Goal: Task Accomplishment & Management: Manage account settings

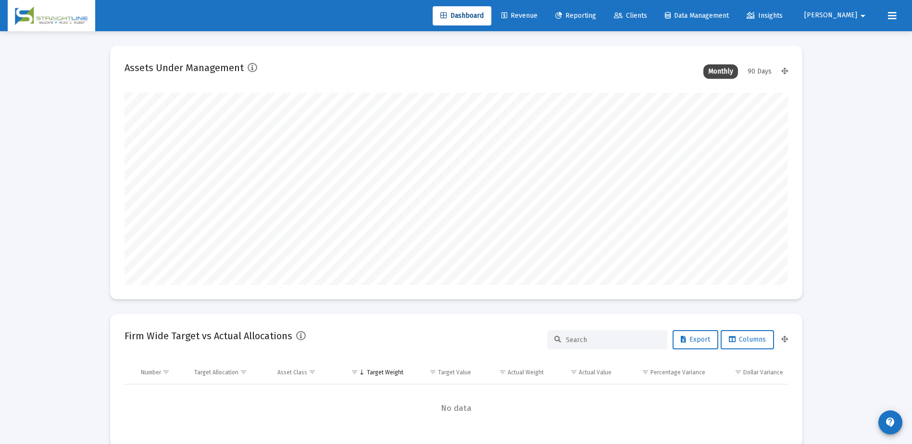
click at [647, 18] on span "Clients" at bounding box center [630, 16] width 33 height 8
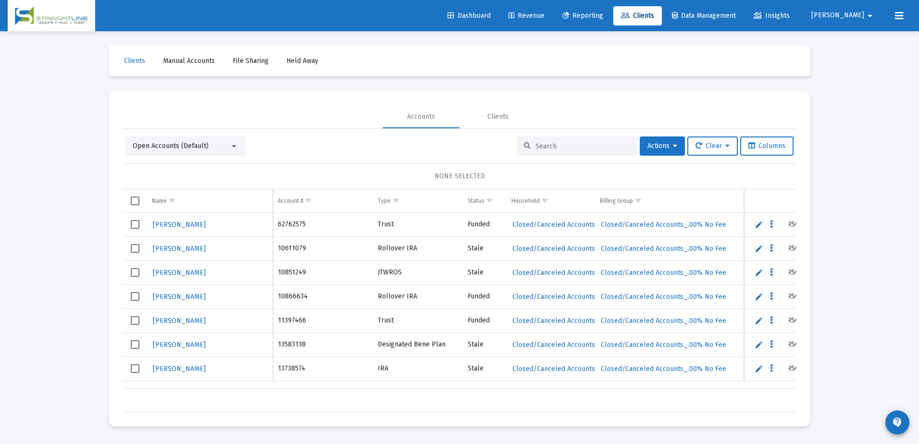
click at [539, 148] on input at bounding box center [583, 146] width 94 height 8
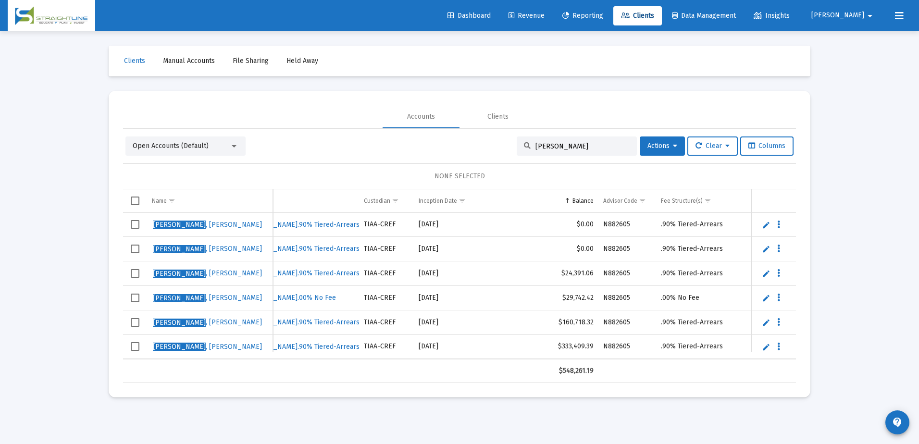
scroll to position [0, 410]
type input "[PERSON_NAME]"
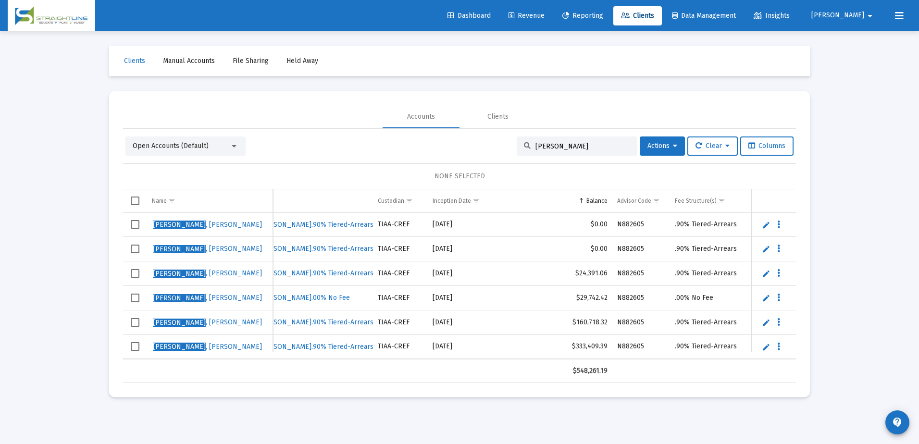
scroll to position [0, 395]
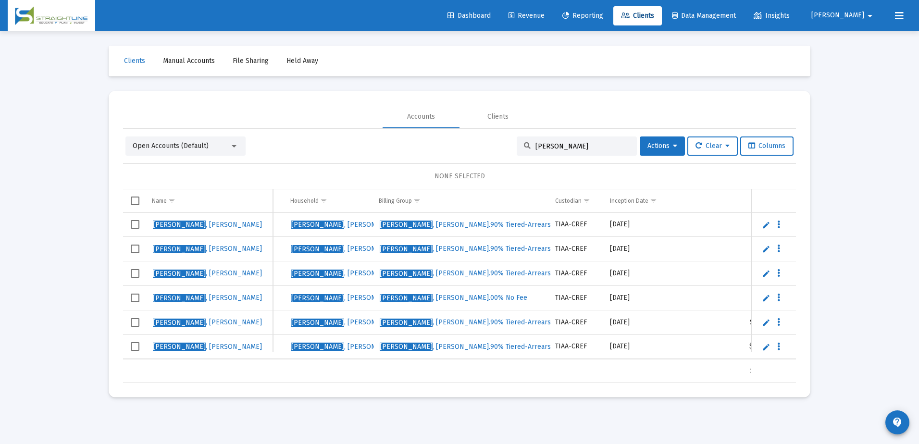
click at [338, 264] on td "[PERSON_NAME]" at bounding box center [330, 274] width 88 height 25
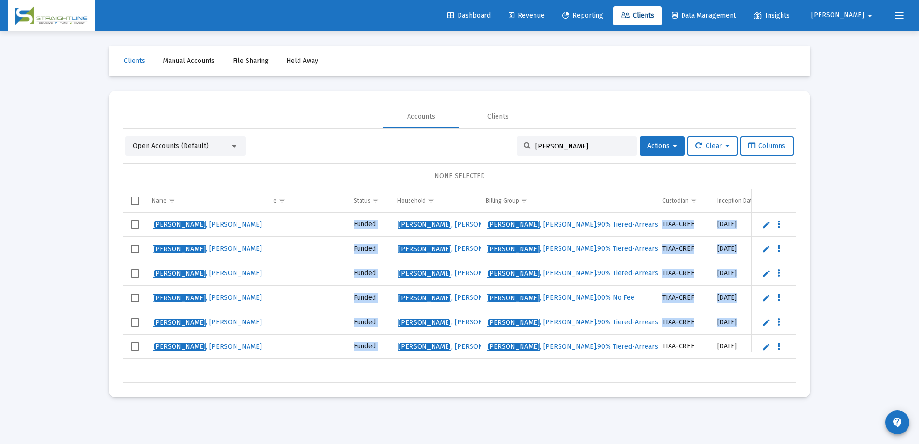
scroll to position [0, 0]
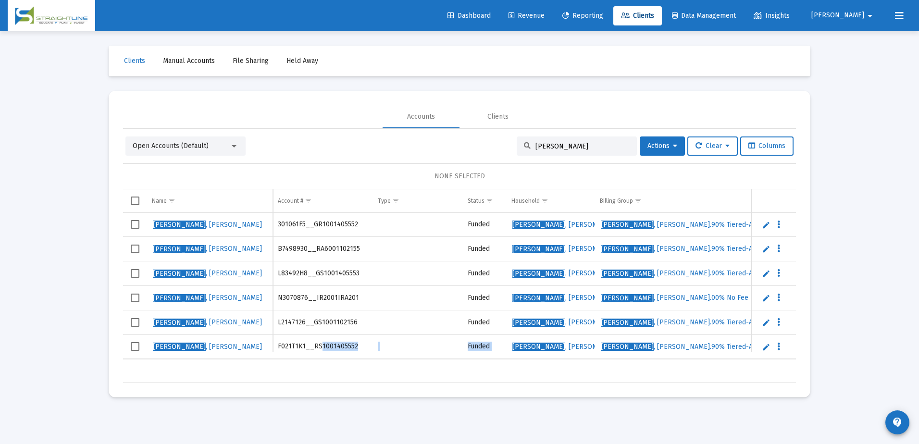
drag, startPoint x: 514, startPoint y: 359, endPoint x: 319, endPoint y: 358, distance: 195.7
click at [319, 358] on table "[PERSON_NAME] 301061F5__GR1001405552 Funded [PERSON_NAME] Household [PERSON_NAM…" at bounding box center [674, 286] width 1102 height 147
click at [136, 224] on span "Select row" at bounding box center [135, 224] width 9 height 9
drag, startPoint x: 305, startPoint y: 359, endPoint x: 354, endPoint y: 359, distance: 49.0
click at [354, 359] on td "F021T1K1__RS1001405552" at bounding box center [323, 347] width 100 height 25
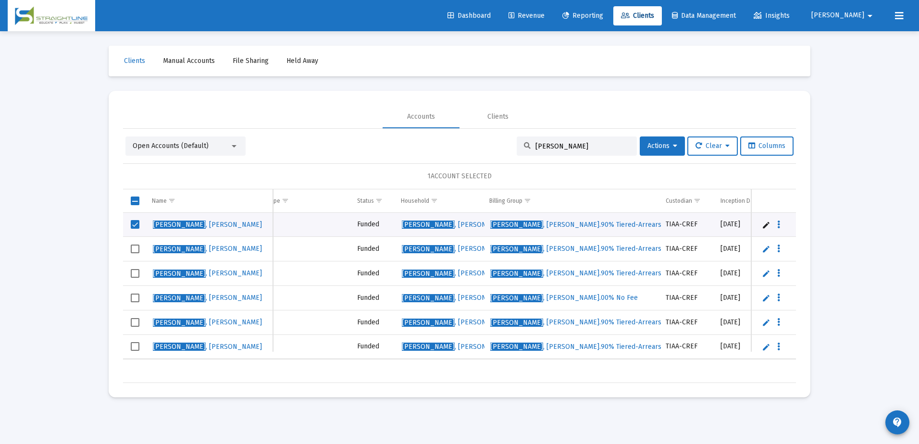
scroll to position [0, 113]
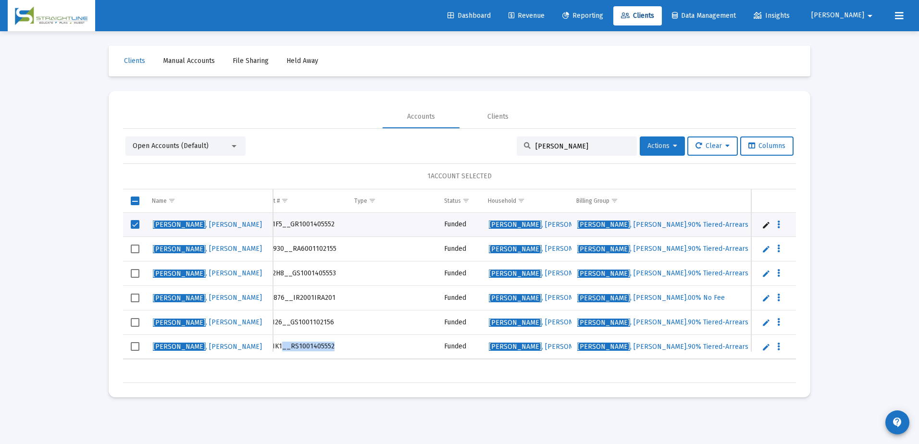
click at [657, 143] on span "Actions" at bounding box center [663, 146] width 30 height 8
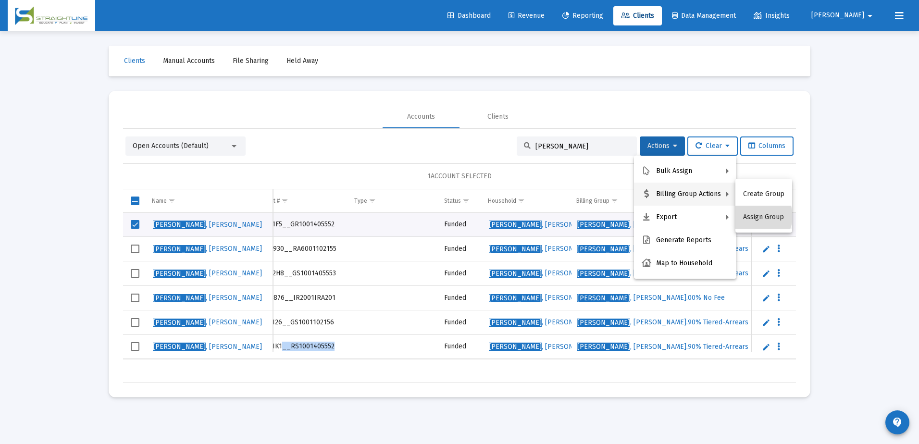
click at [757, 216] on button "Assign Group" at bounding box center [764, 217] width 57 height 23
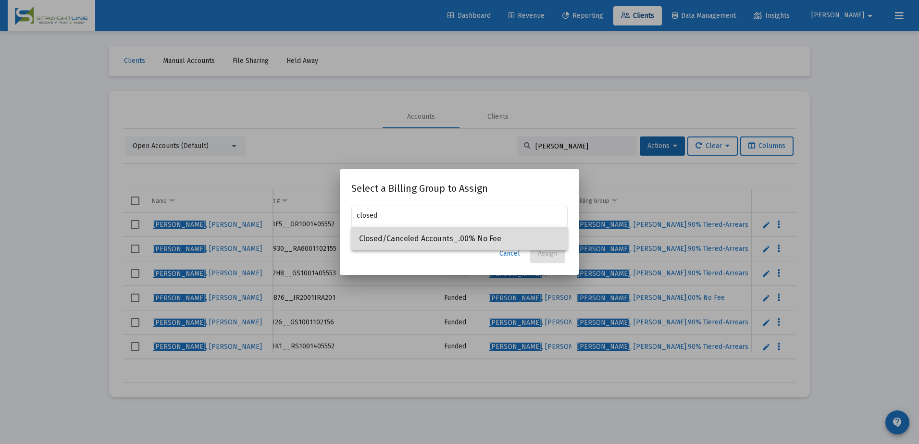
click at [443, 237] on span "Closed/Canceled Accounts_.00% No Fee" at bounding box center [459, 238] width 201 height 23
type input "Closed/Canceled Accounts_.00% No Fee"
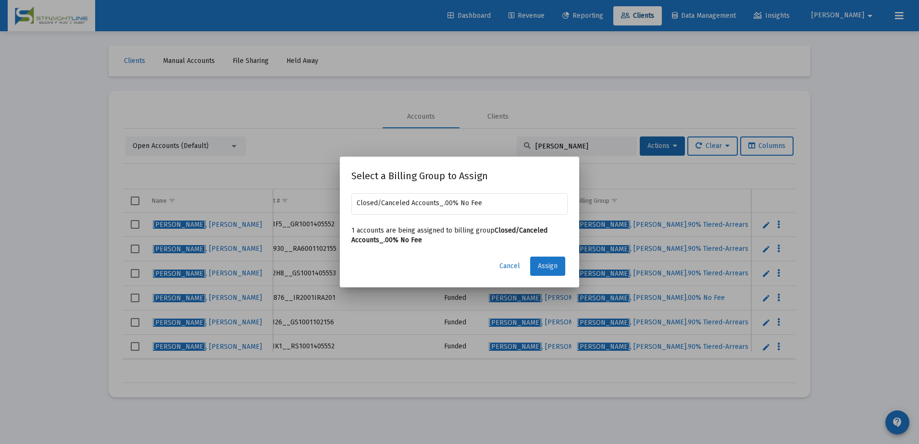
click at [552, 264] on span "Assign" at bounding box center [548, 266] width 20 height 8
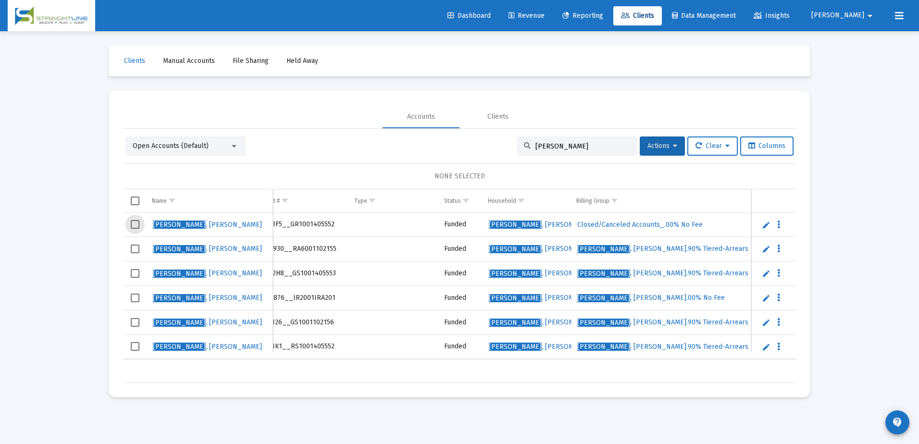
click at [133, 223] on span "Select row" at bounding box center [135, 224] width 9 height 9
click at [674, 143] on icon at bounding box center [675, 146] width 4 height 7
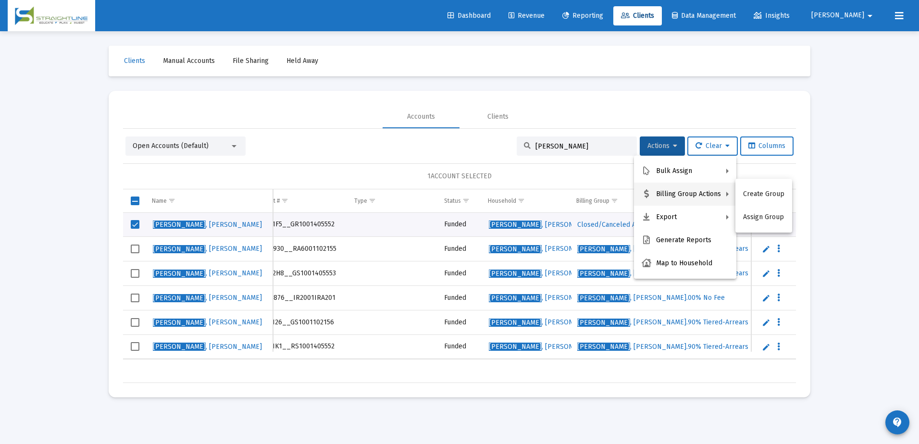
click at [813, 165] on div at bounding box center [459, 222] width 919 height 444
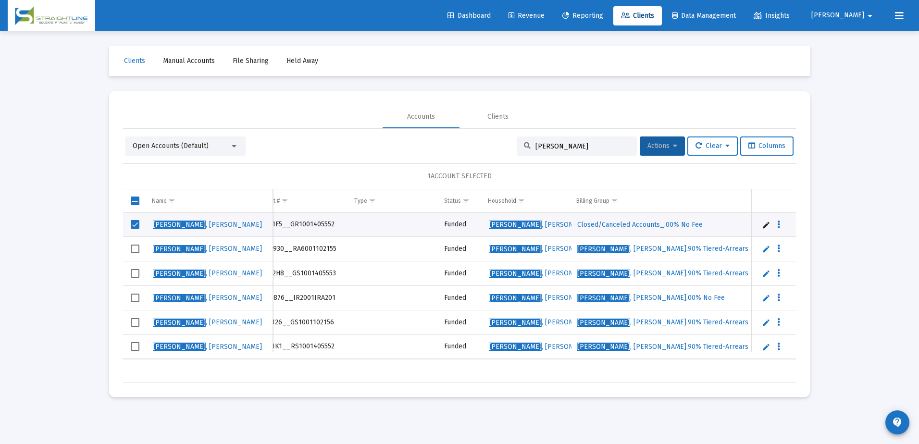
click at [677, 146] on button "Actions" at bounding box center [662, 146] width 45 height 19
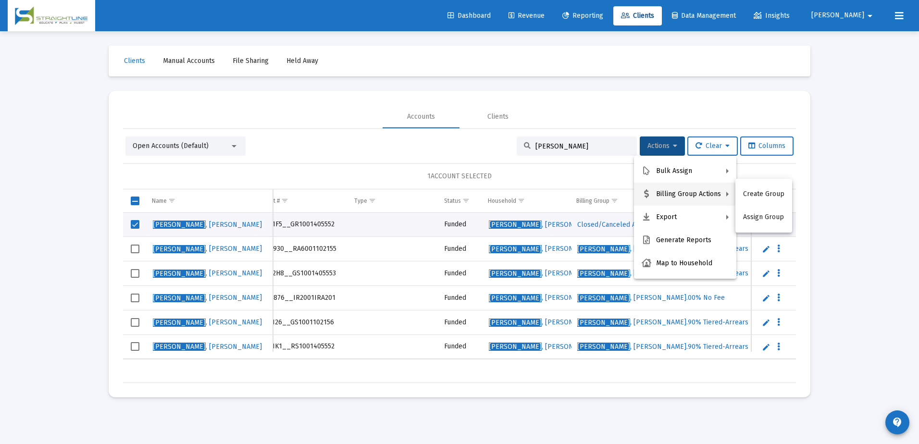
click at [547, 172] on div at bounding box center [459, 222] width 919 height 444
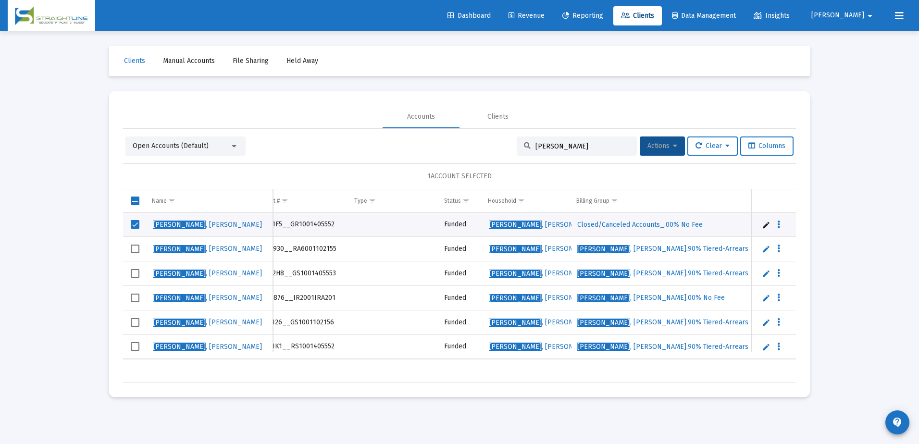
click at [657, 150] on button "Actions" at bounding box center [662, 146] width 45 height 19
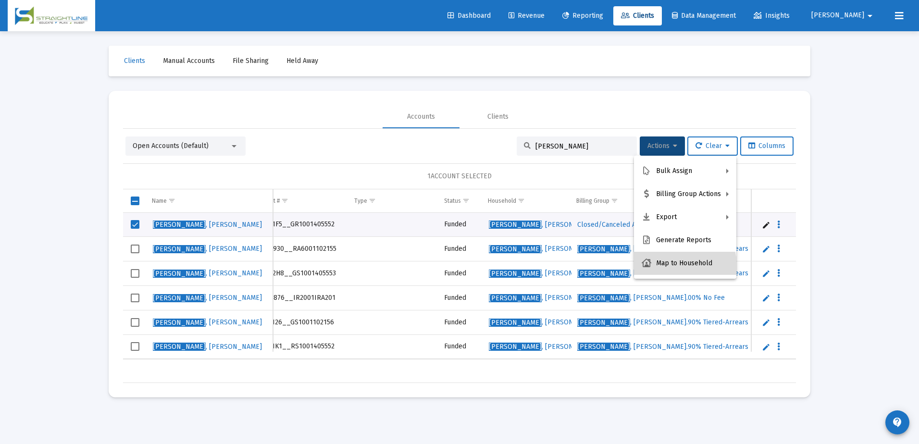
click at [673, 270] on button "Map to Household" at bounding box center [685, 263] width 102 height 23
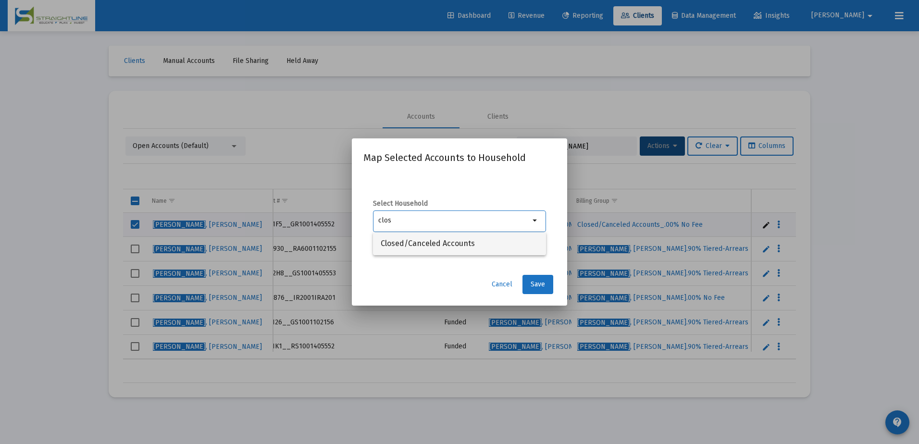
click at [489, 243] on span "Closed/Canceled Accounts" at bounding box center [460, 243] width 158 height 23
type input "Closed/Canceled Accounts"
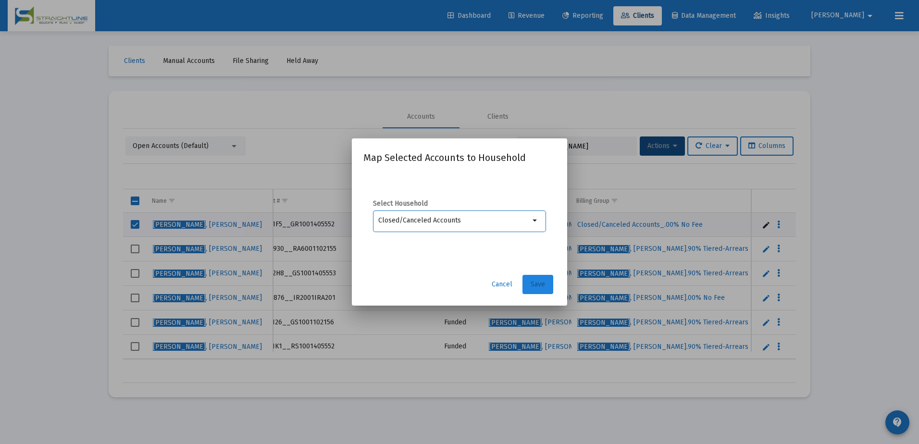
click at [531, 284] on span "Save" at bounding box center [538, 284] width 14 height 8
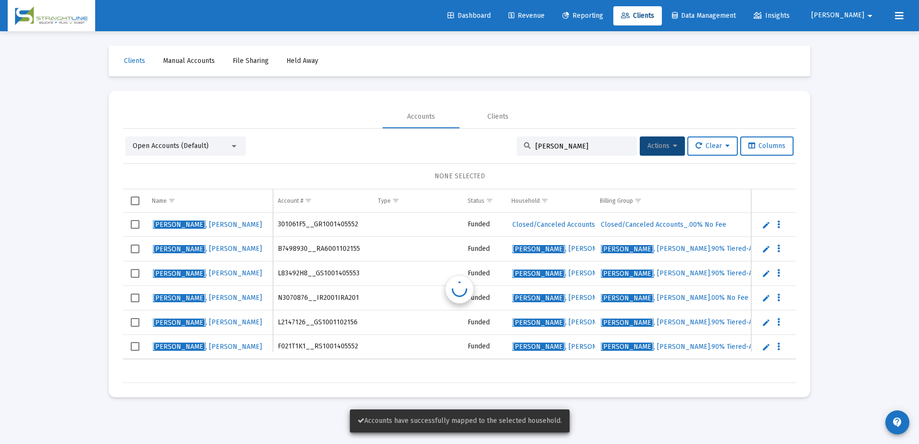
scroll to position [0, 0]
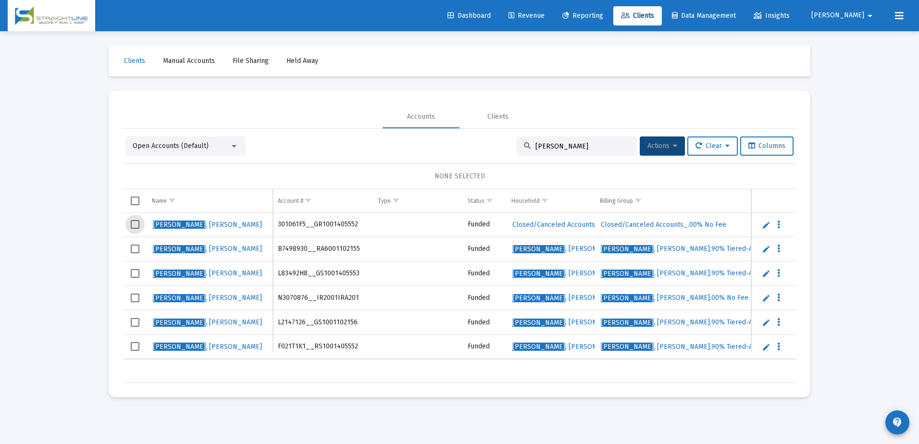
click at [137, 221] on span "Select row" at bounding box center [135, 224] width 9 height 9
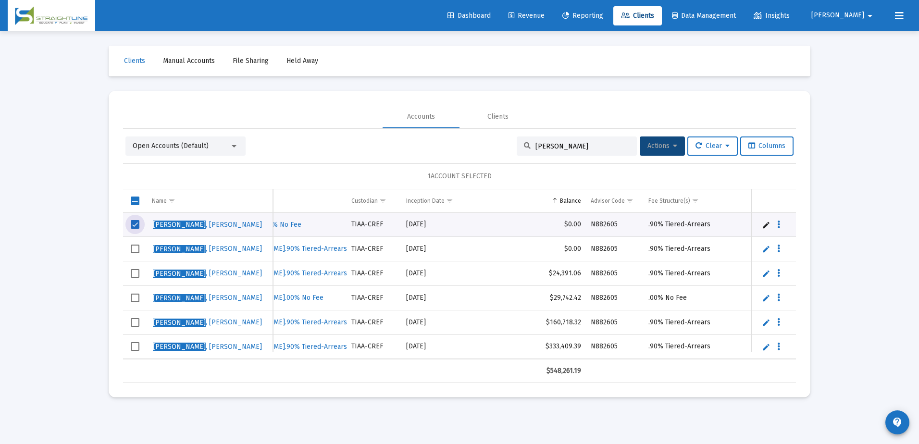
scroll to position [0, 429]
click at [656, 141] on button "Actions" at bounding box center [662, 146] width 45 height 19
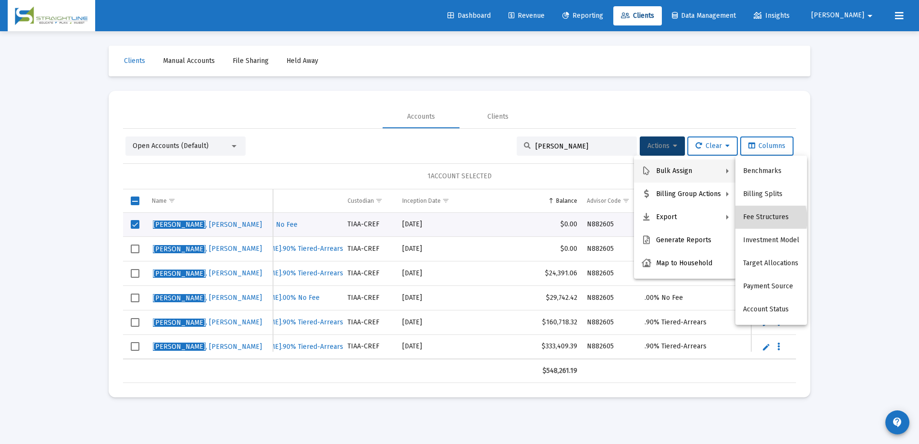
click at [761, 219] on button "Fee Structures" at bounding box center [772, 217] width 72 height 23
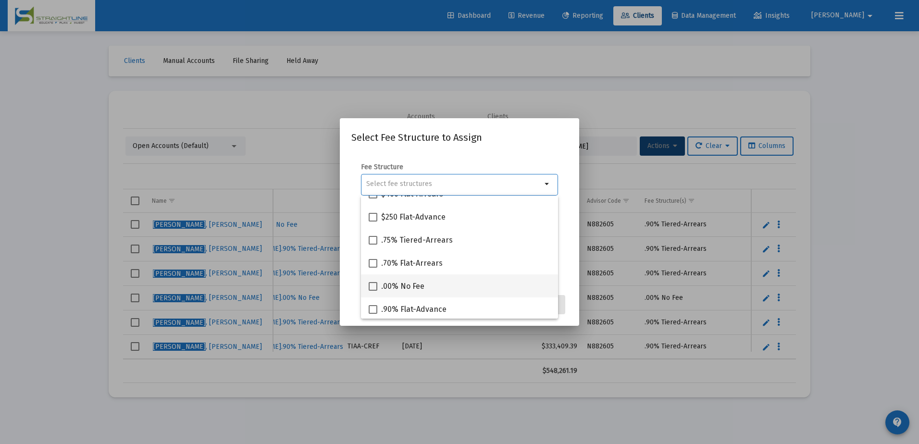
click at [427, 291] on div ".00% No Fee" at bounding box center [460, 286] width 182 height 23
checkbox input "true"
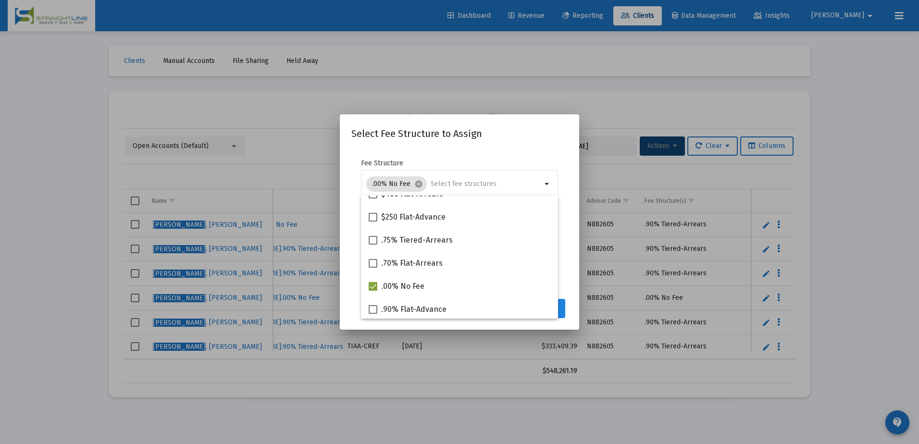
click at [561, 309] on button "Assign" at bounding box center [547, 308] width 35 height 19
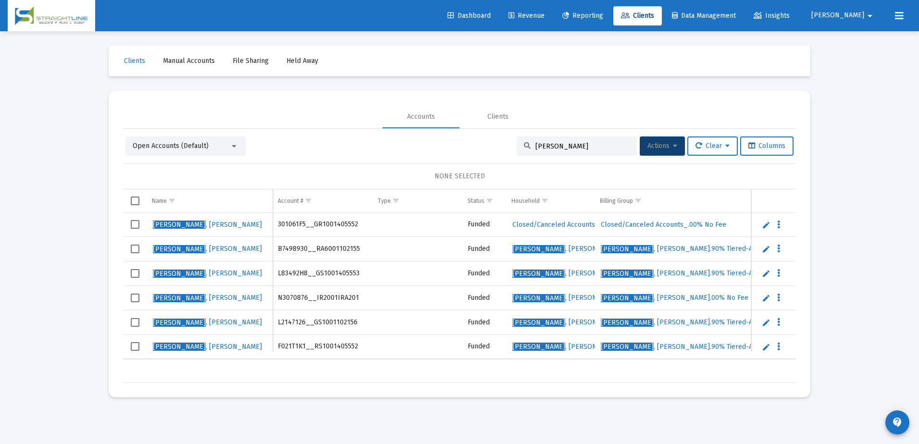
click at [539, 146] on input "[PERSON_NAME]" at bounding box center [583, 146] width 94 height 8
paste input "F074T2D2__RS1001405552"
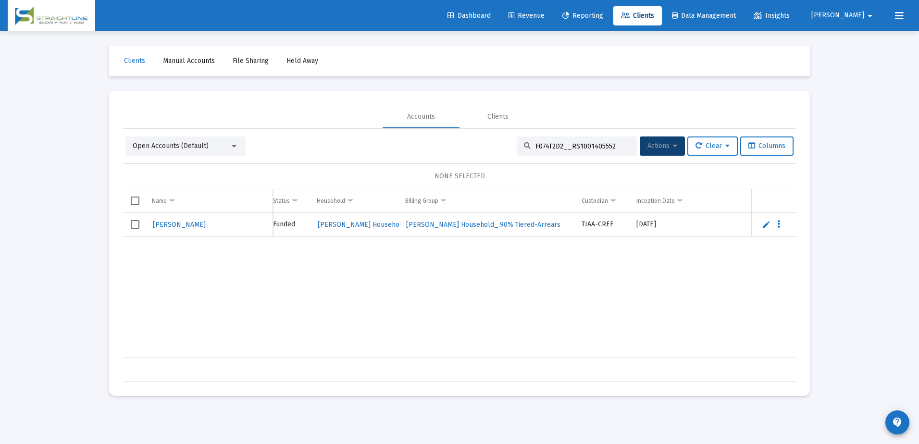
scroll to position [0, 190]
type input "F074T2D2__RS1001405552"
click at [135, 226] on span "Select row" at bounding box center [135, 224] width 9 height 9
click at [667, 139] on button "Actions" at bounding box center [662, 146] width 45 height 19
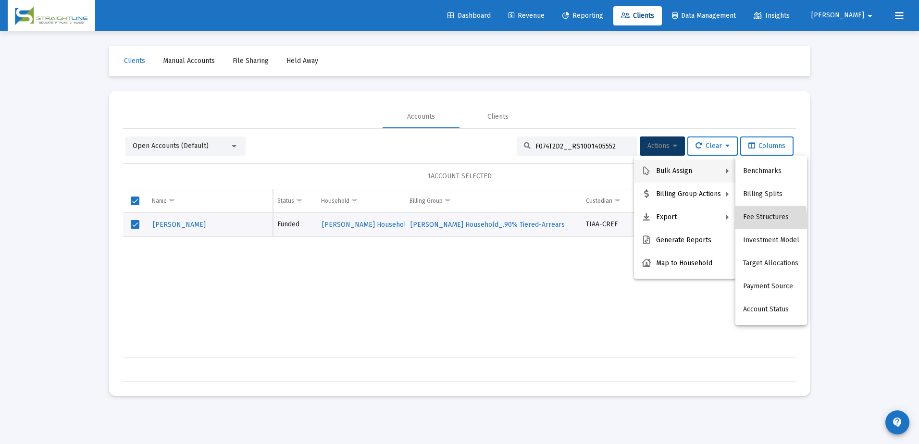
click at [752, 221] on button "Fee Structures" at bounding box center [772, 217] width 72 height 23
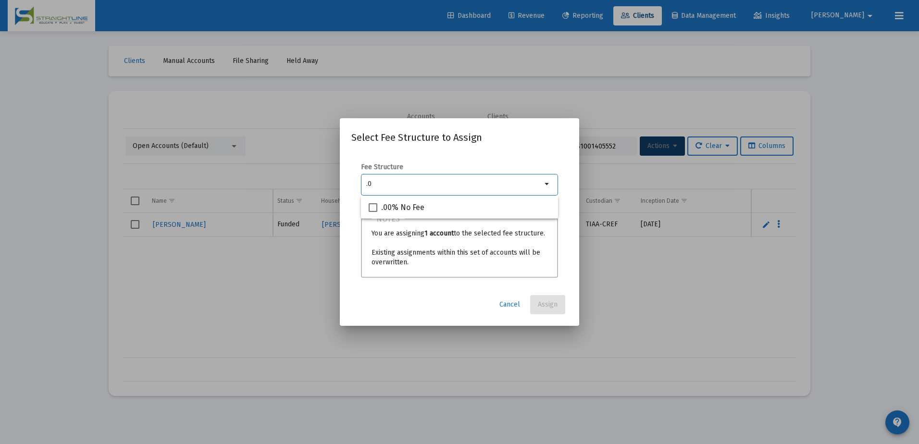
scroll to position [0, 0]
type input ".00"
click at [414, 209] on span ".00% No Fee" at bounding box center [402, 208] width 43 height 12
click at [373, 212] on input ".00% No Fee" at bounding box center [373, 212] width 0 height 0
checkbox input "true"
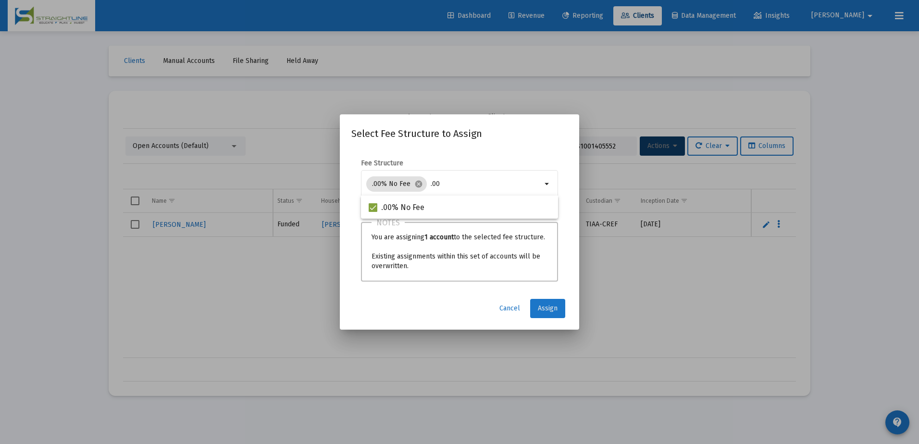
click at [540, 307] on span "Assign" at bounding box center [548, 308] width 20 height 8
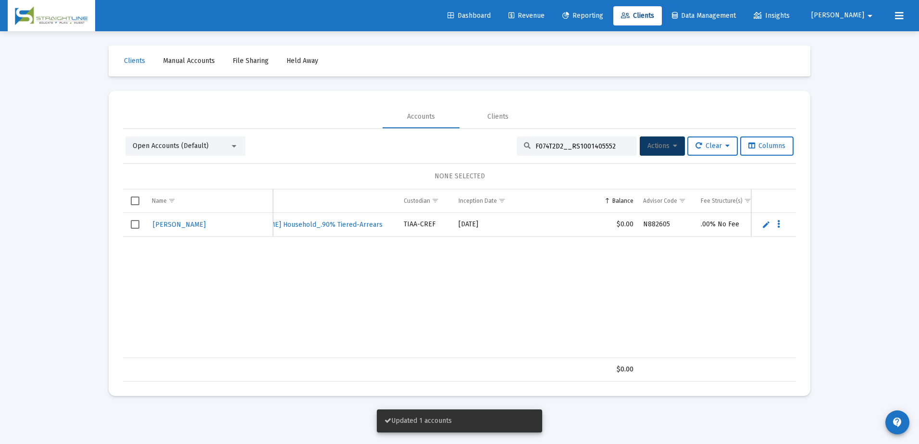
scroll to position [0, 378]
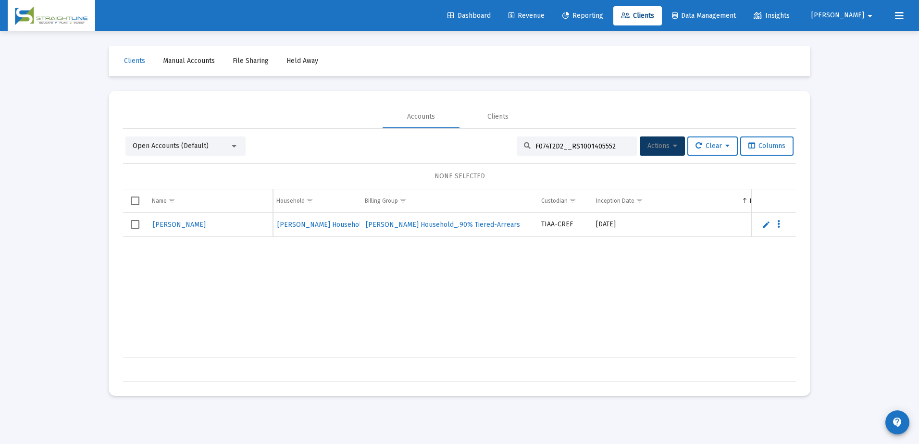
click at [132, 222] on span "Select row" at bounding box center [135, 224] width 9 height 9
click at [659, 144] on span "Actions" at bounding box center [663, 146] width 30 height 8
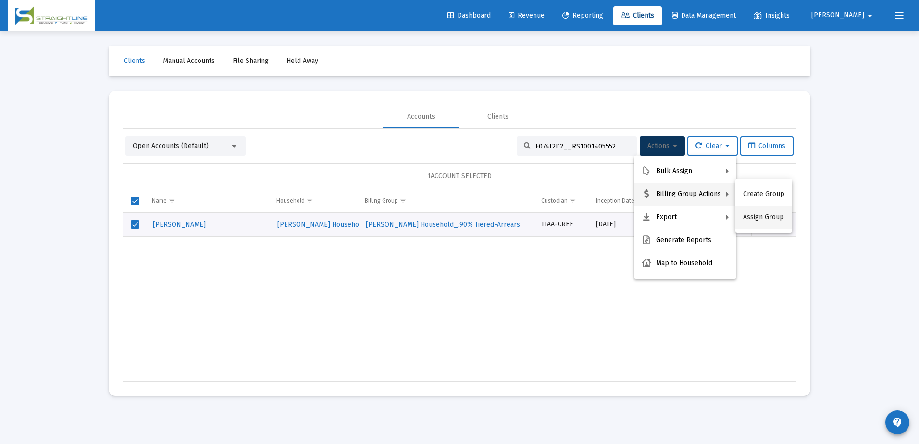
click at [778, 211] on button "Assign Group" at bounding box center [764, 217] width 57 height 23
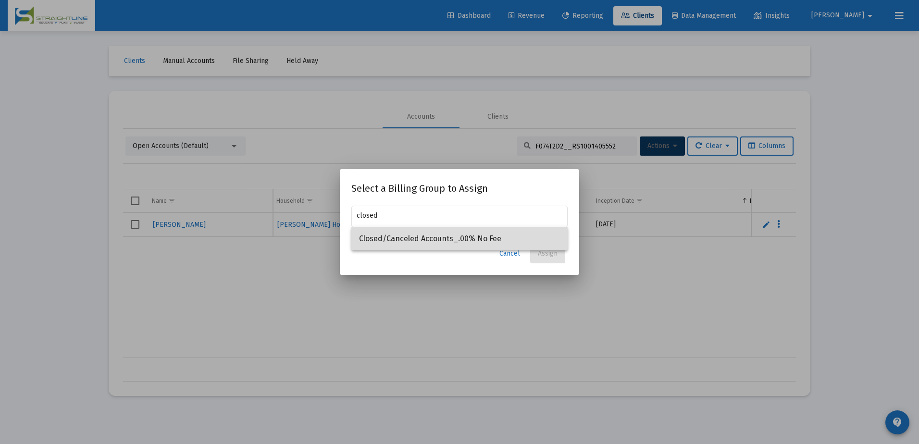
click at [502, 230] on span "Closed/Canceled Accounts_.00% No Fee" at bounding box center [459, 238] width 201 height 23
type input "Closed/Canceled Accounts_.00% No Fee"
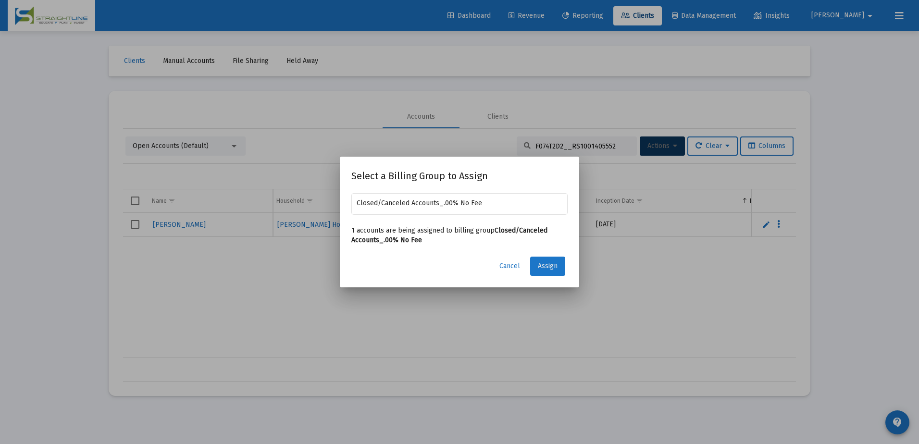
click at [538, 274] on button "Assign" at bounding box center [547, 266] width 35 height 19
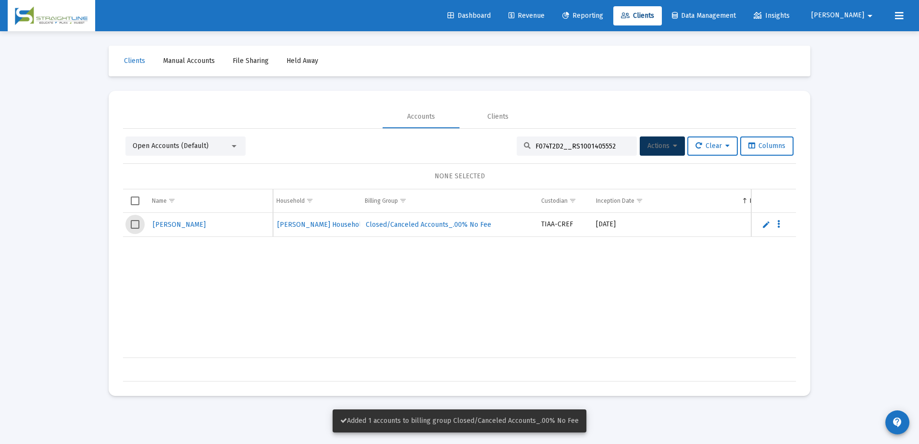
click at [135, 225] on span "Select row" at bounding box center [135, 224] width 9 height 9
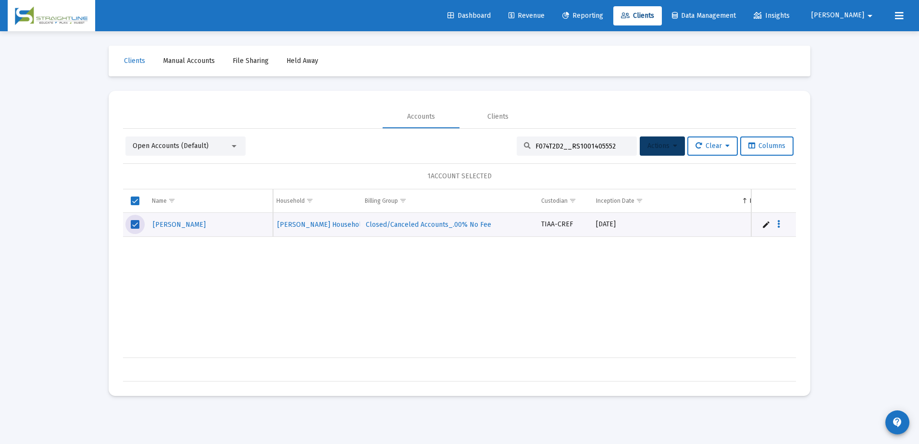
click at [648, 143] on span "Actions" at bounding box center [663, 146] width 30 height 8
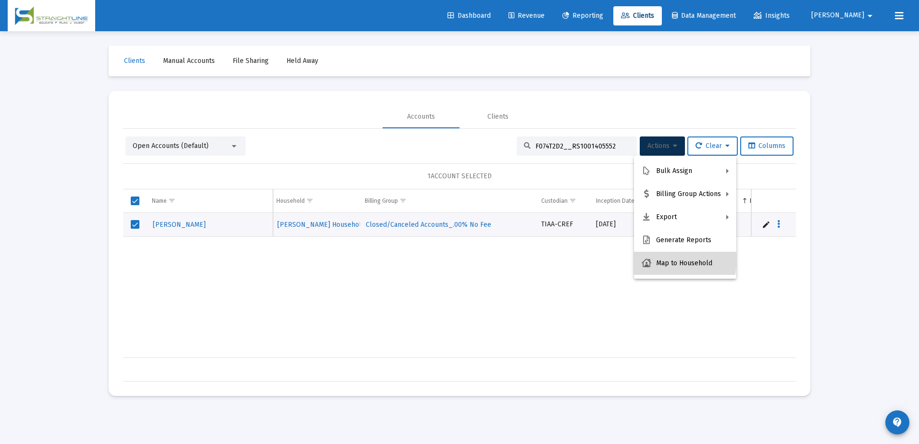
click at [655, 259] on button "Map to Household" at bounding box center [685, 263] width 102 height 23
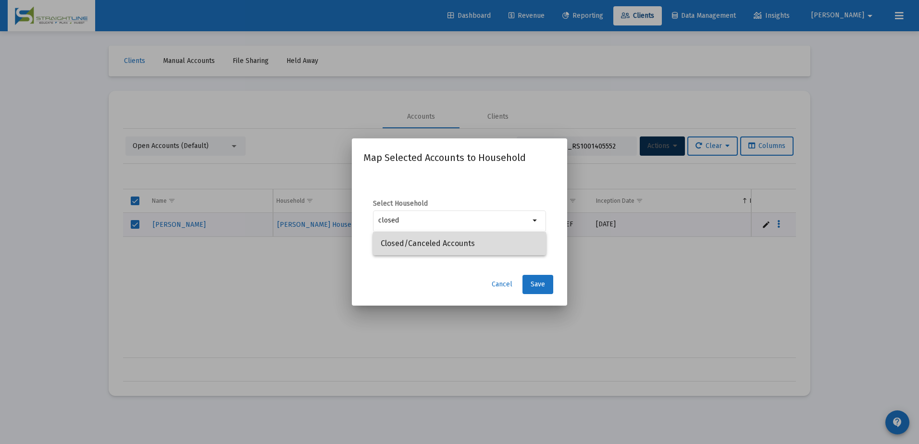
click at [455, 241] on span "Closed/Canceled Accounts" at bounding box center [460, 243] width 158 height 23
type input "Closed/Canceled Accounts"
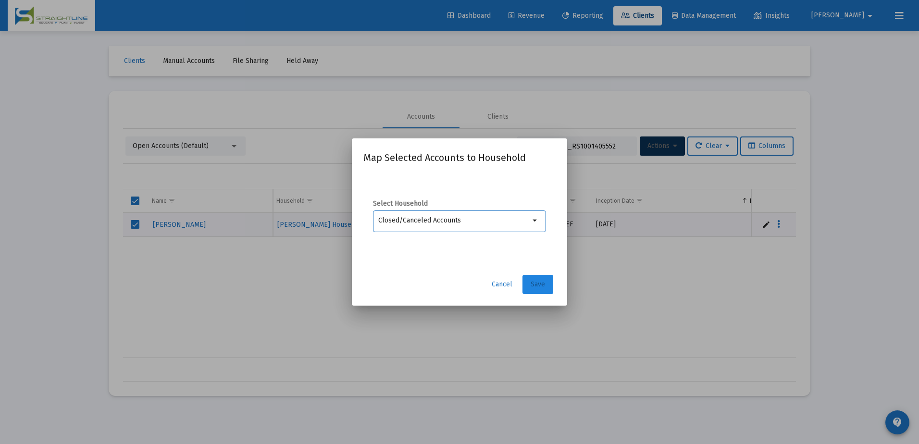
click at [540, 287] on span "Save" at bounding box center [538, 284] width 14 height 8
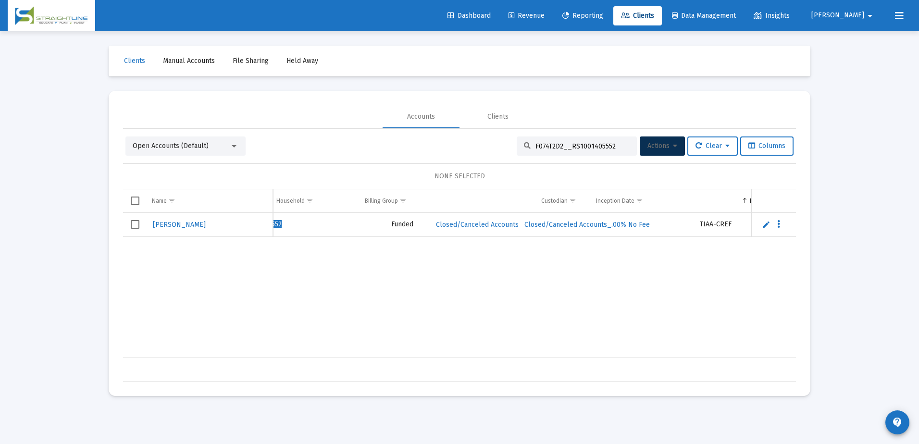
scroll to position [0, 0]
